Goal: Task Accomplishment & Management: Manage account settings

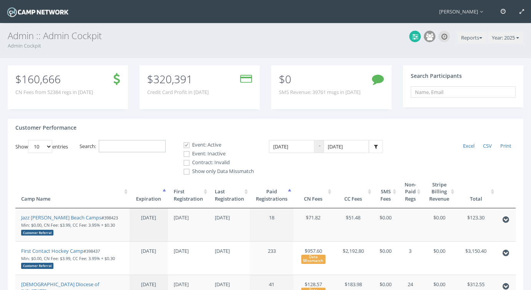
click at [133, 146] on input "Search:" at bounding box center [132, 146] width 67 height 13
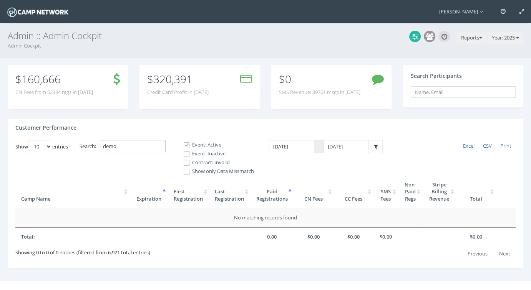
type input "demo"
click at [202, 162] on label "Contract: Invalid" at bounding box center [215, 163] width 77 height 8
click at [186, 162] on input "Contract: Invalid" at bounding box center [182, 162] width 7 height 7
checkbox input "true"
click at [222, 156] on label "Event: Inactive" at bounding box center [215, 154] width 77 height 8
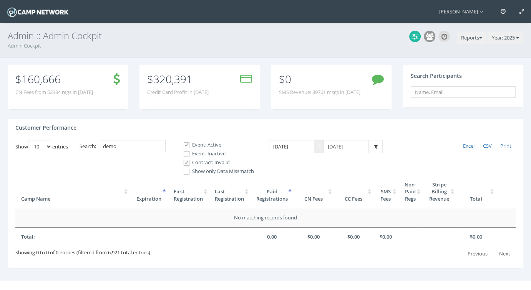
click at [186, 156] on input "Event: Inactive" at bounding box center [182, 154] width 7 height 7
checkbox input "true"
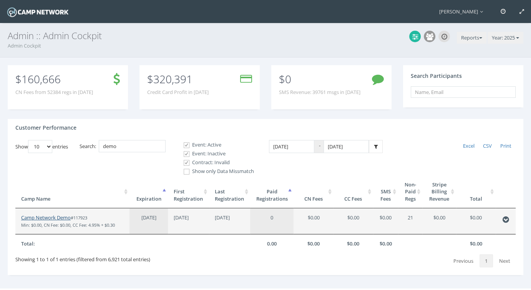
click at [45, 219] on link "Camp Network Demo" at bounding box center [46, 217] width 50 height 7
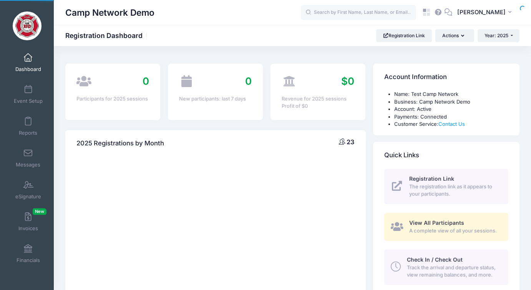
select select
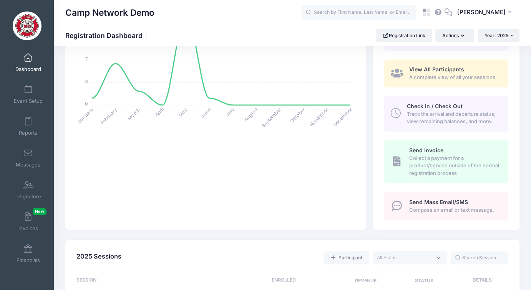
scroll to position [115, 0]
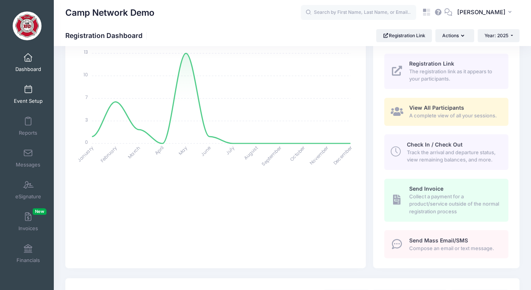
click at [28, 91] on span at bounding box center [28, 90] width 0 height 8
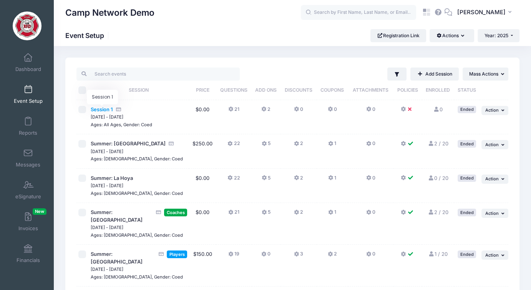
click at [99, 112] on span "Session 1" at bounding box center [102, 109] width 22 height 6
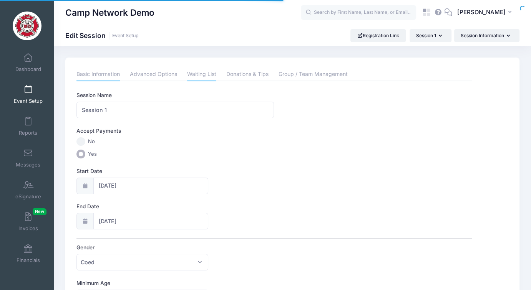
click at [204, 73] on link "Waiting List" at bounding box center [201, 75] width 29 height 14
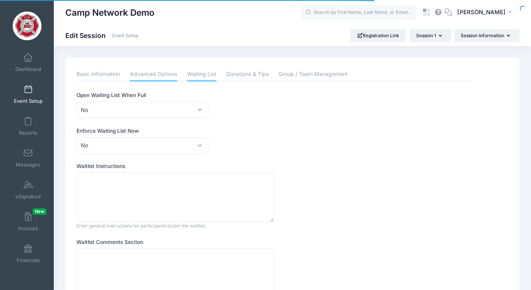
drag, startPoint x: 152, startPoint y: 73, endPoint x: 156, endPoint y: 73, distance: 4.2
click at [152, 73] on link "Advanced Options" at bounding box center [153, 75] width 47 height 14
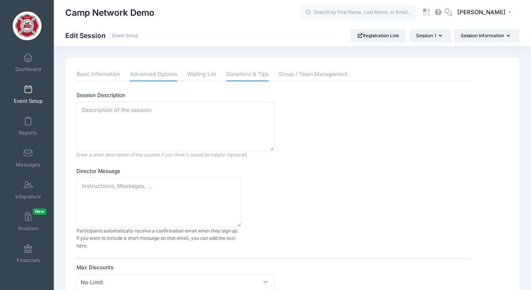
click at [243, 69] on link "Donations & Tips" at bounding box center [247, 75] width 42 height 14
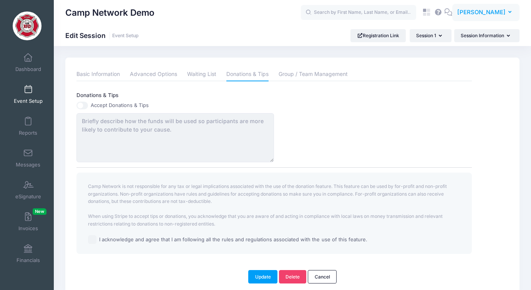
drag, startPoint x: 504, startPoint y: 15, endPoint x: 499, endPoint y: 19, distance: 6.3
click at [504, 15] on span "[PERSON_NAME]" at bounding box center [481, 12] width 48 height 8
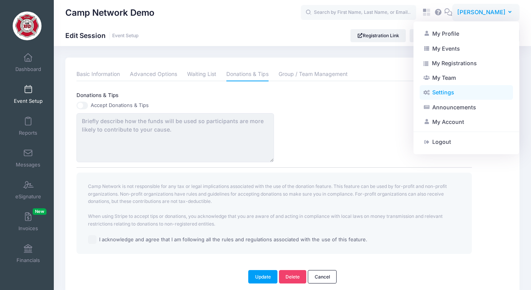
click at [454, 89] on link "Settings" at bounding box center [465, 92] width 93 height 15
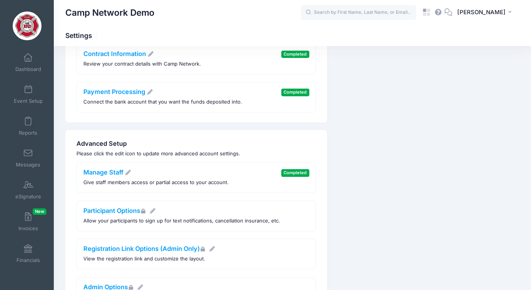
scroll to position [192, 0]
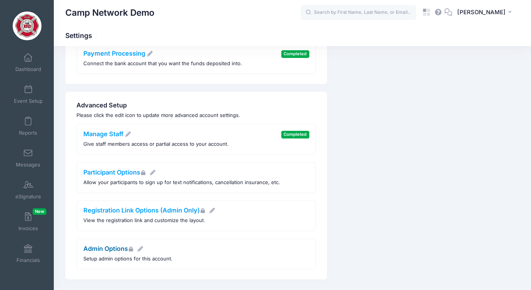
click at [119, 248] on link "Admin Options" at bounding box center [113, 249] width 60 height 8
